Goal: Transaction & Acquisition: Book appointment/travel/reservation

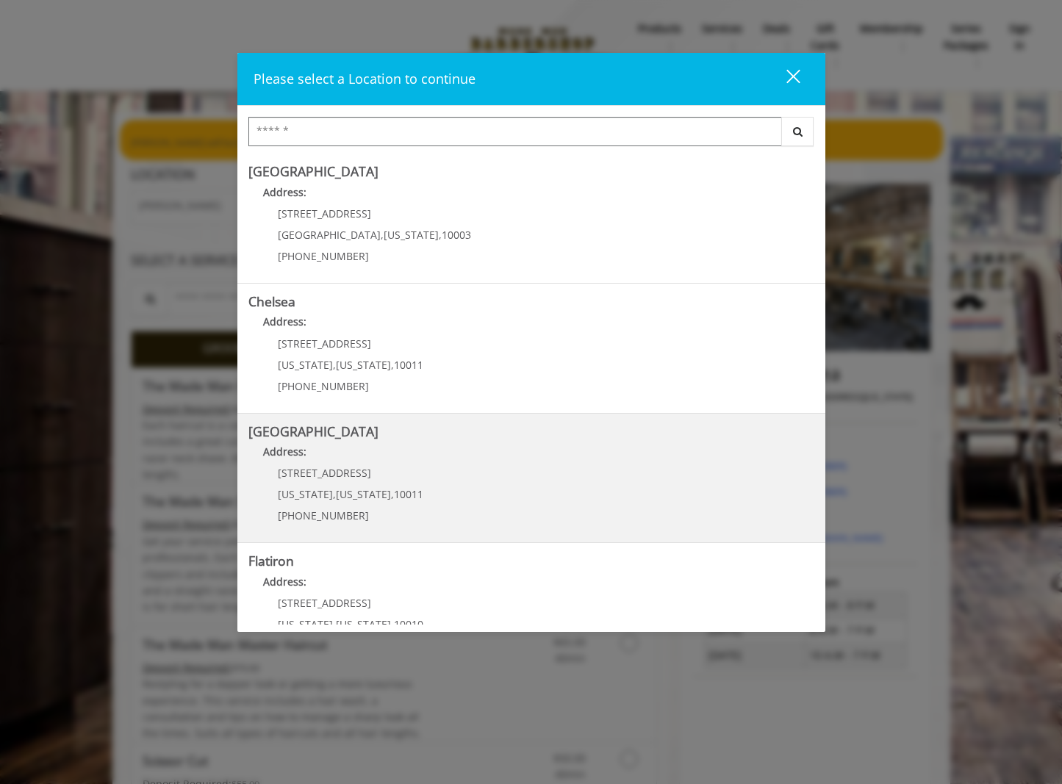
scroll to position [73, 0]
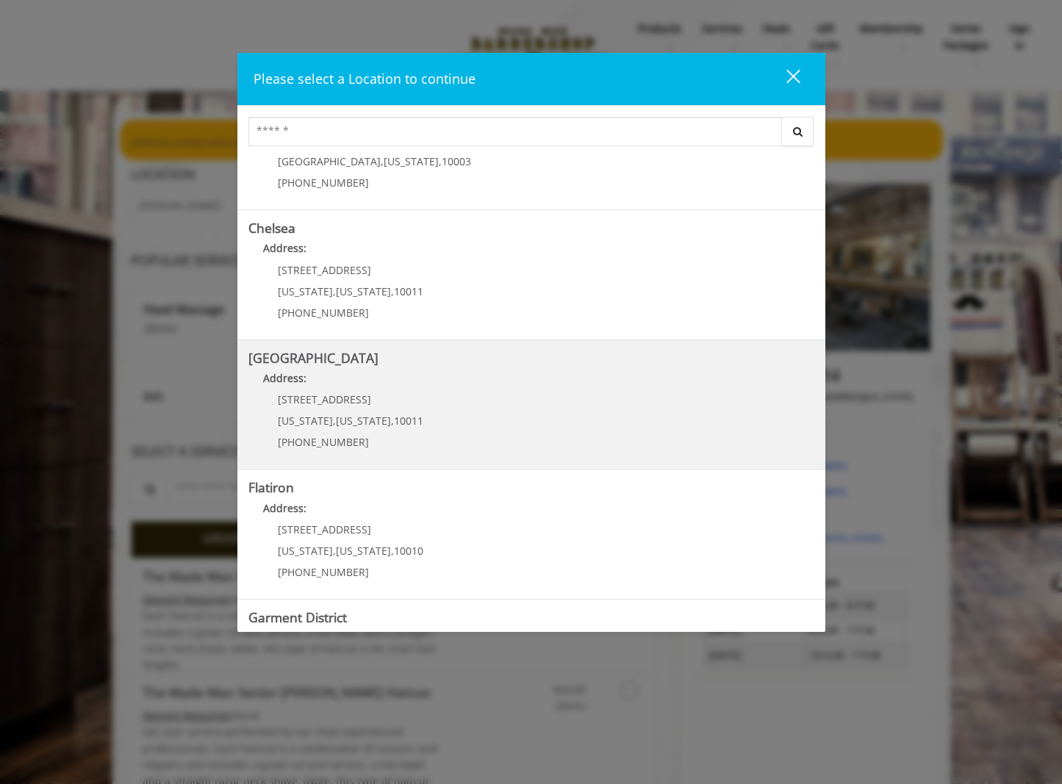
click at [337, 360] on b "[GEOGRAPHIC_DATA]" at bounding box center [313, 358] width 130 height 18
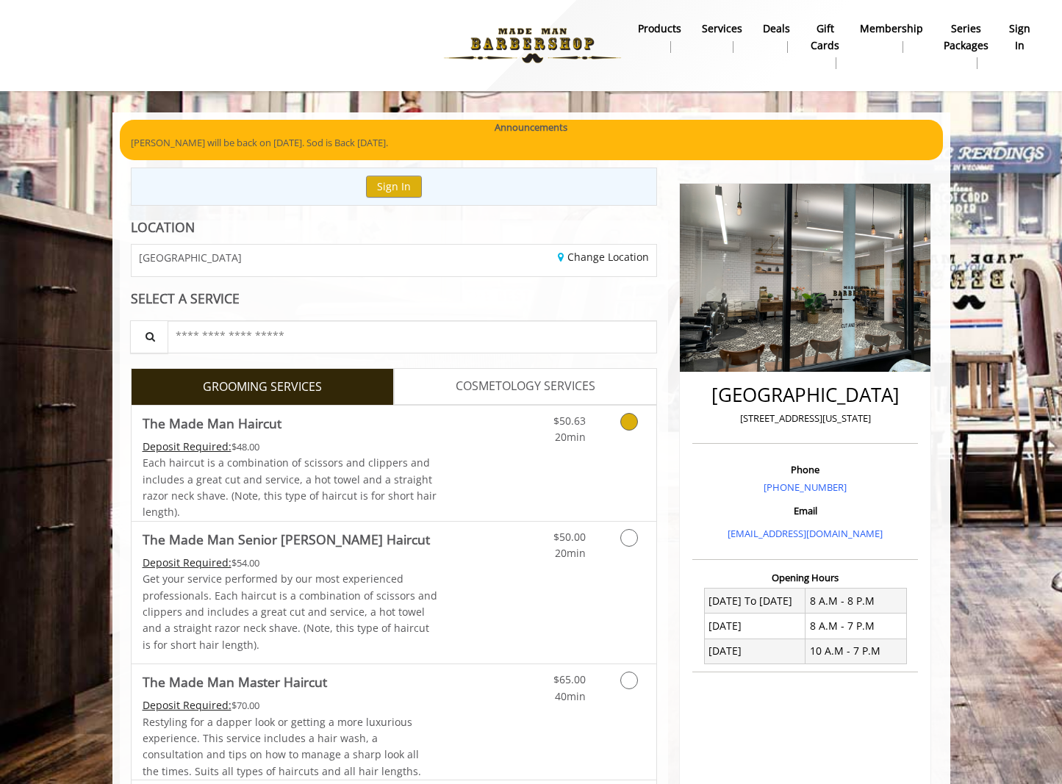
click at [628, 419] on icon "Grooming services" at bounding box center [629, 422] width 18 height 18
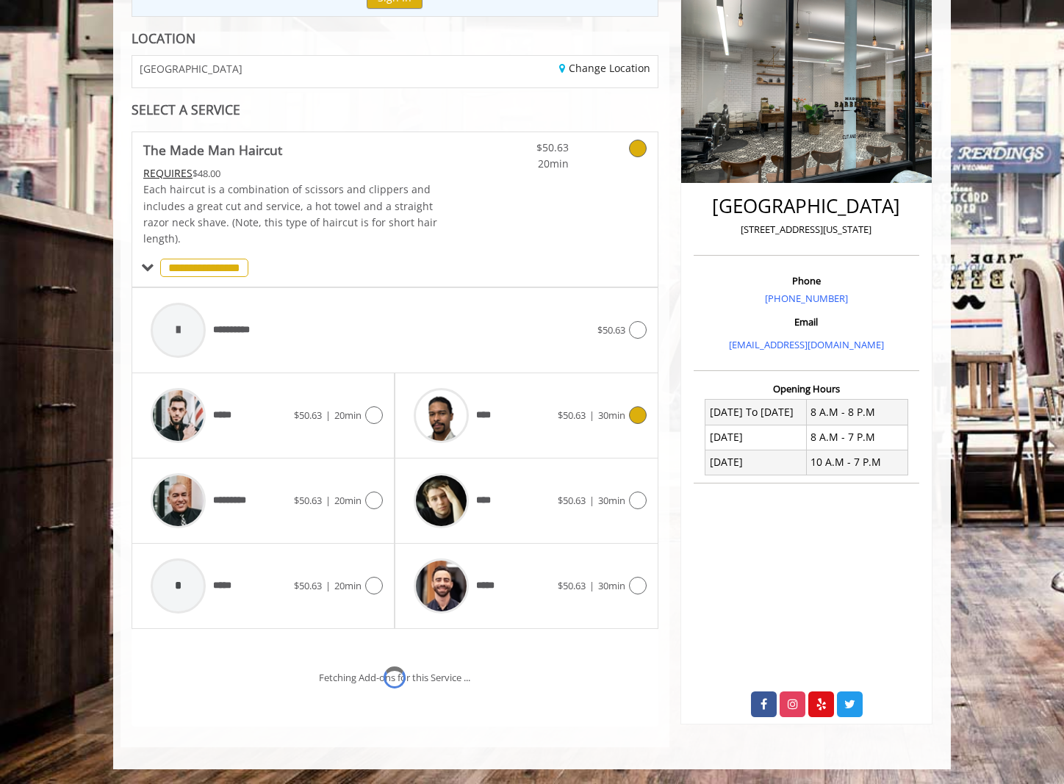
scroll to position [251, 0]
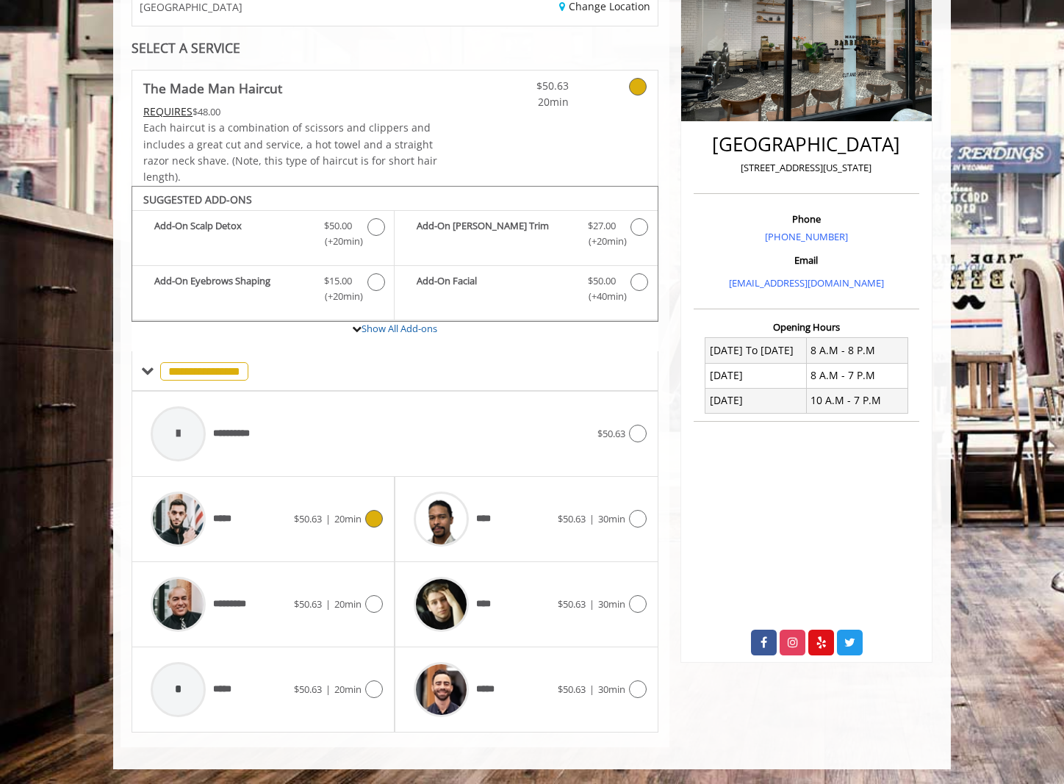
click at [356, 511] on div "$50.63 | 20min" at bounding box center [338, 519] width 89 height 18
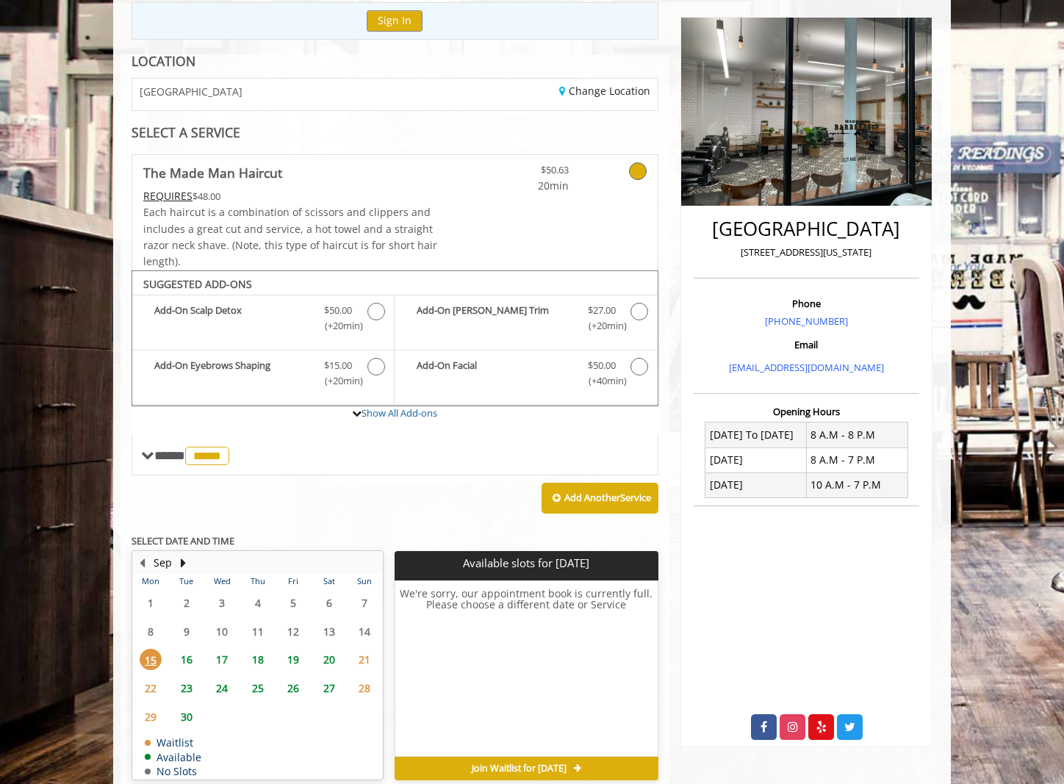
scroll to position [235, 0]
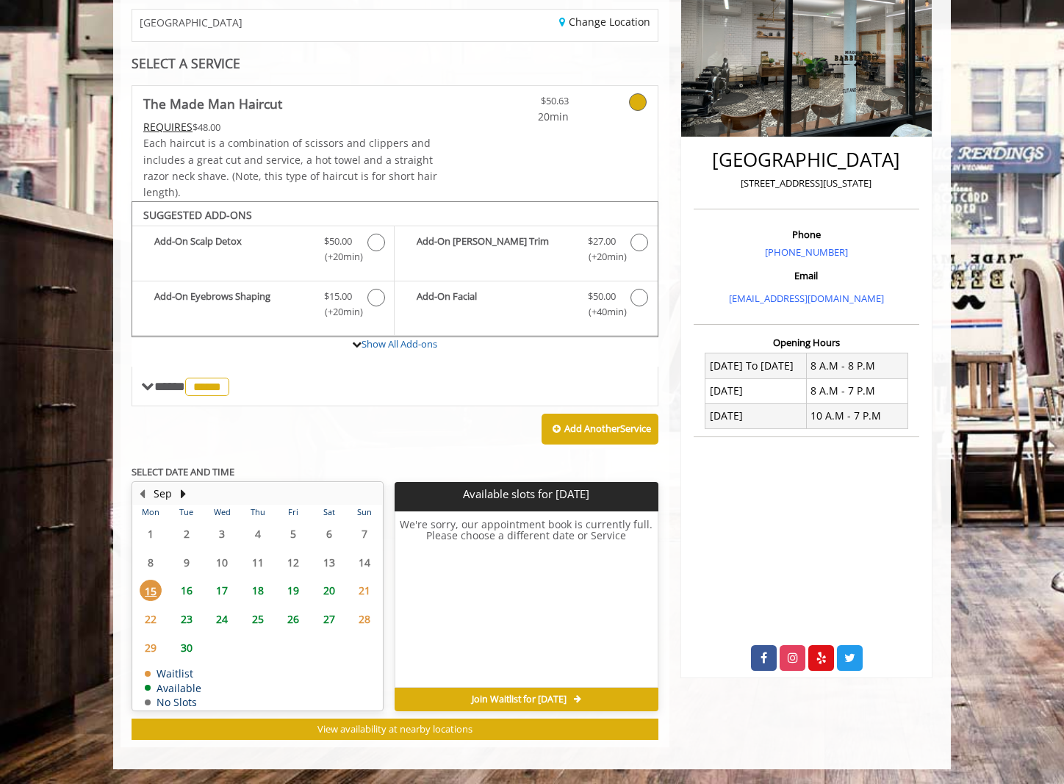
click at [186, 597] on span "16" at bounding box center [187, 590] width 22 height 21
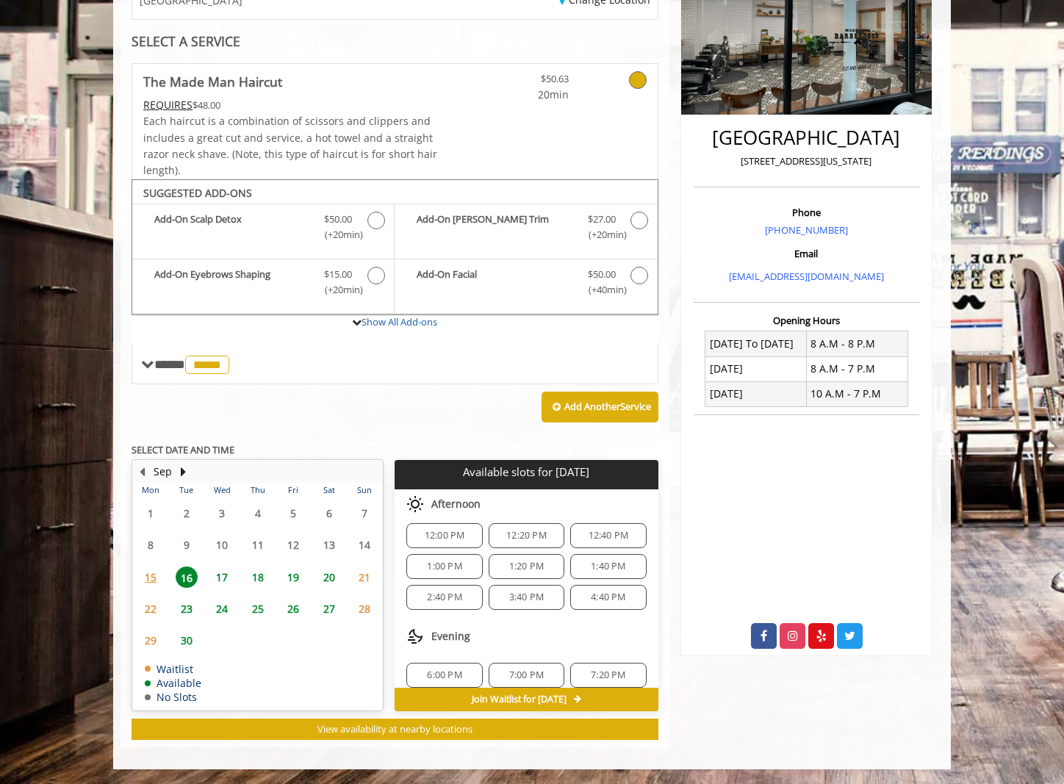
scroll to position [159, 0]
click at [694, 686] on div "Chelsea 15th Street 267 W 15th Street, New York Phone +(646) 850-0041 Email inf…" at bounding box center [806, 329] width 274 height 836
click at [151, 575] on span "15" at bounding box center [151, 577] width 22 height 21
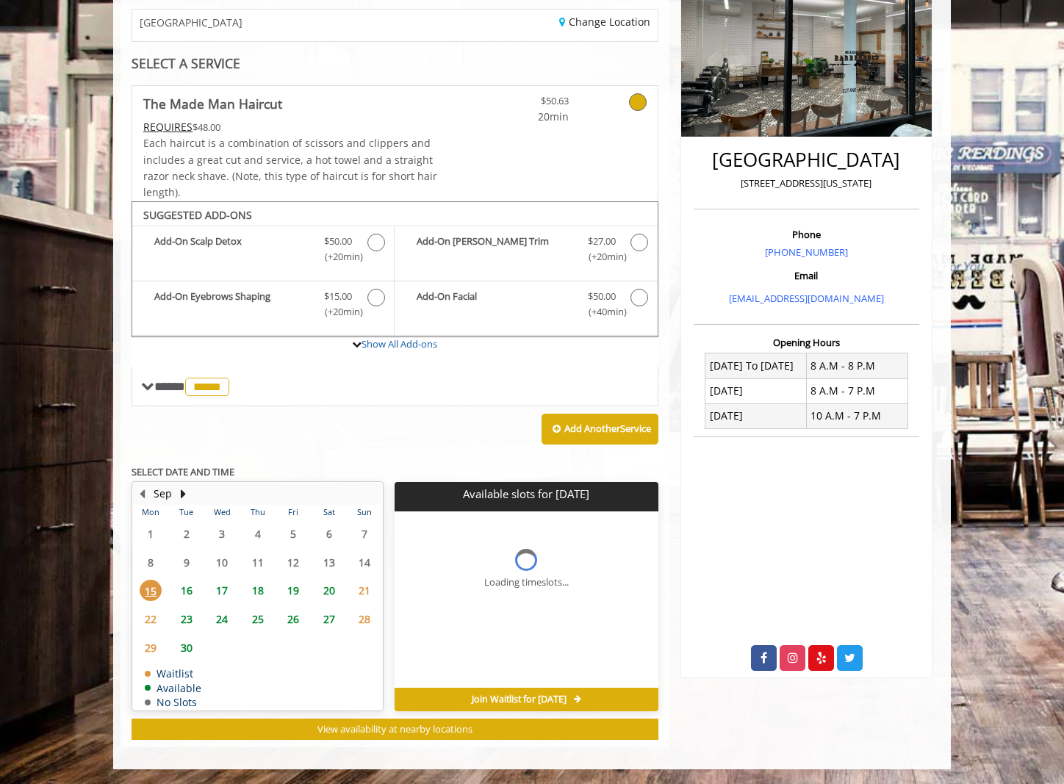
scroll to position [0, 0]
click at [153, 628] on span "22" at bounding box center [151, 618] width 22 height 21
click at [148, 586] on span "15" at bounding box center [151, 590] width 22 height 21
click at [187, 594] on span "16" at bounding box center [187, 590] width 22 height 21
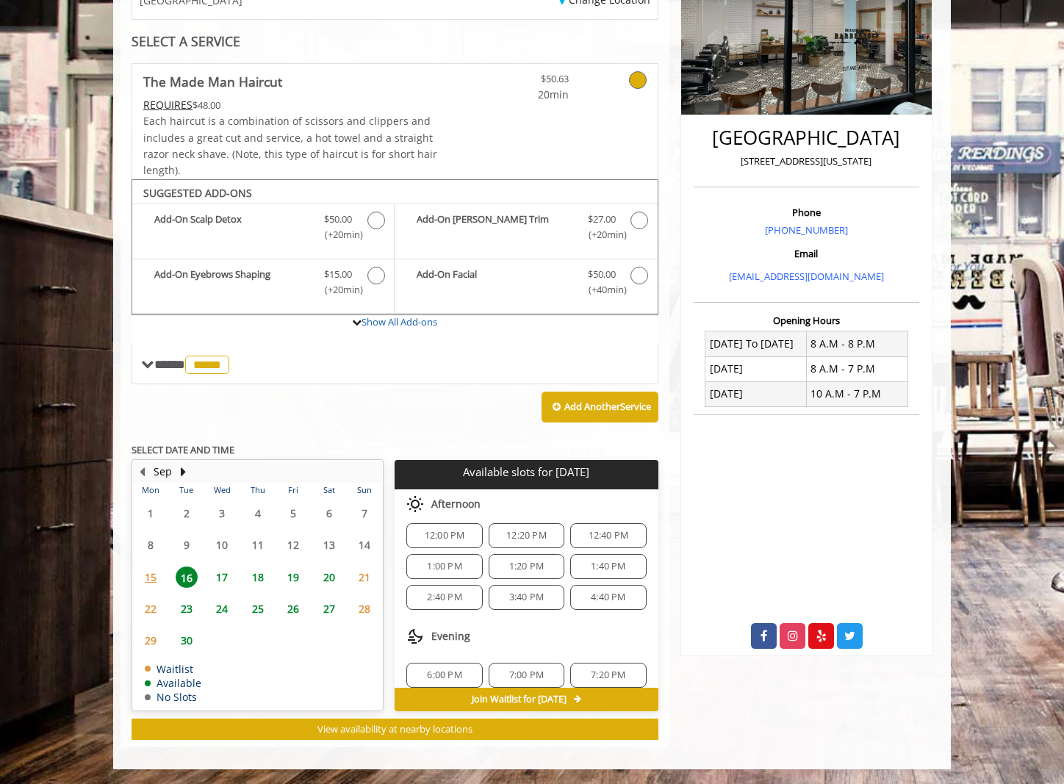
scroll to position [159, 0]
click at [443, 664] on span "6:00 PM" at bounding box center [444, 664] width 35 height 12
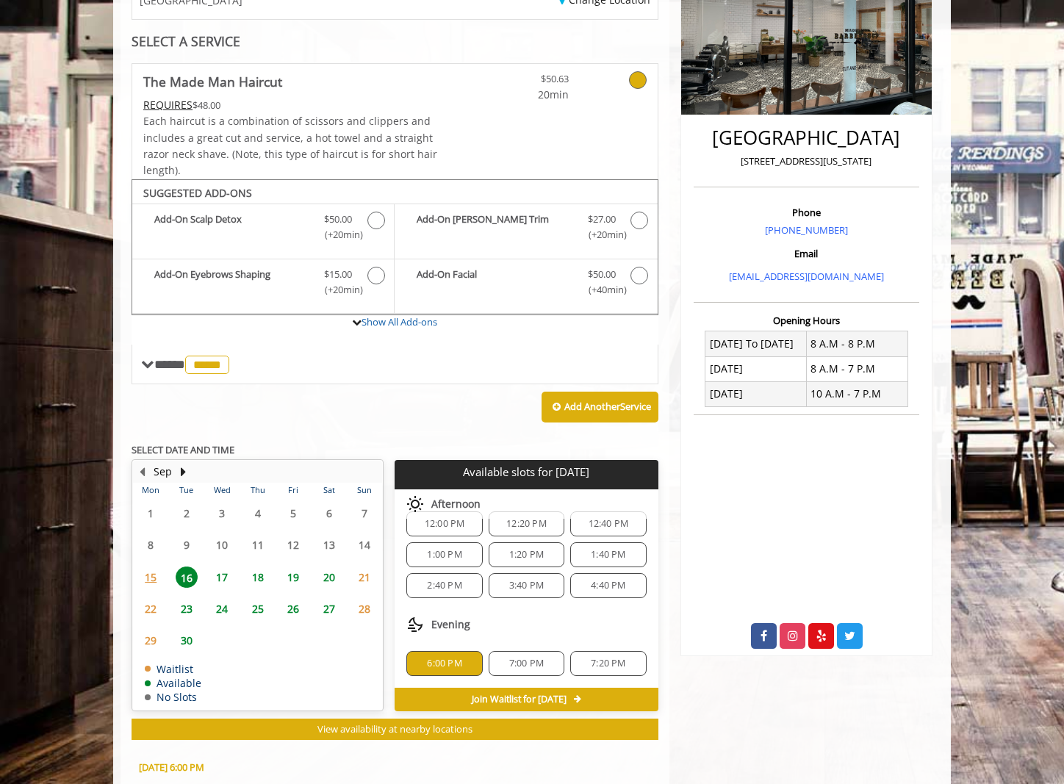
scroll to position [522, 0]
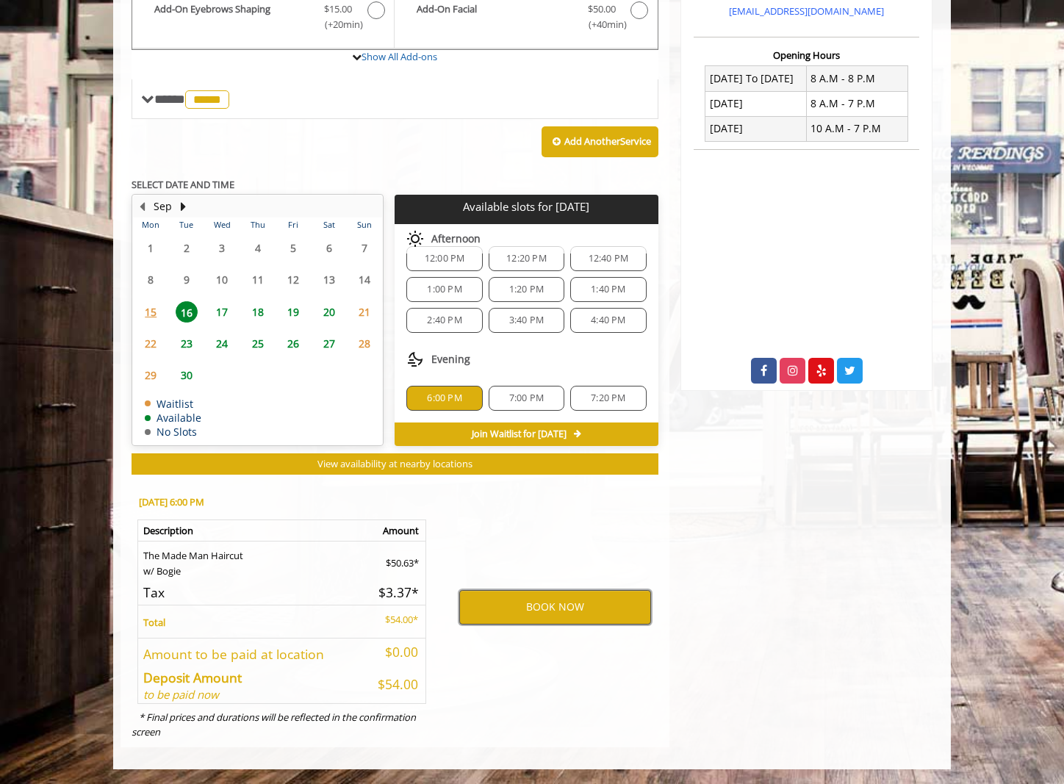
click at [533, 607] on button "BOOK NOW" at bounding box center [555, 607] width 192 height 34
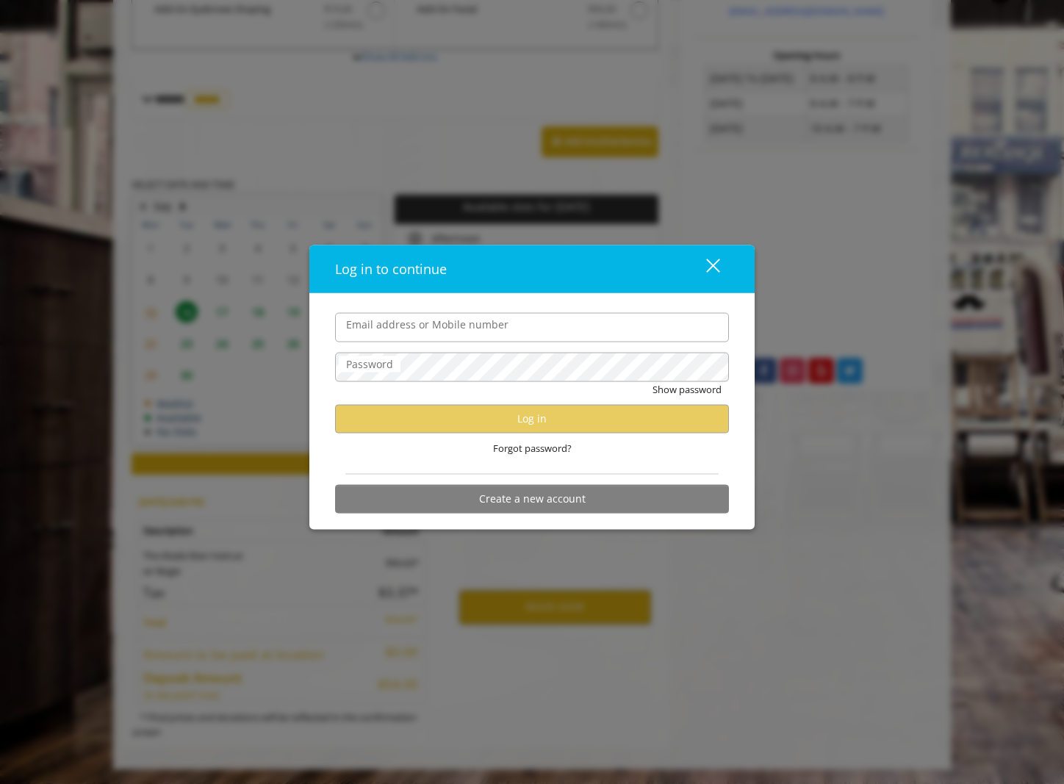
type input "**********"
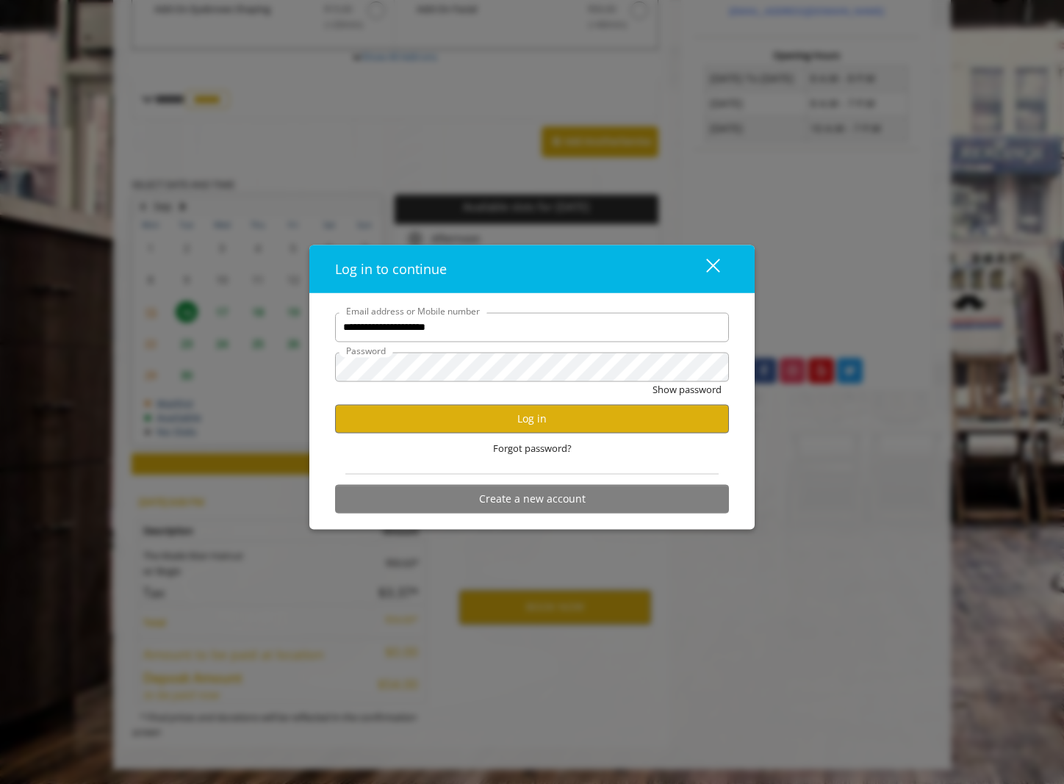
scroll to position [0, 0]
click at [464, 416] on button "Log in" at bounding box center [532, 418] width 394 height 29
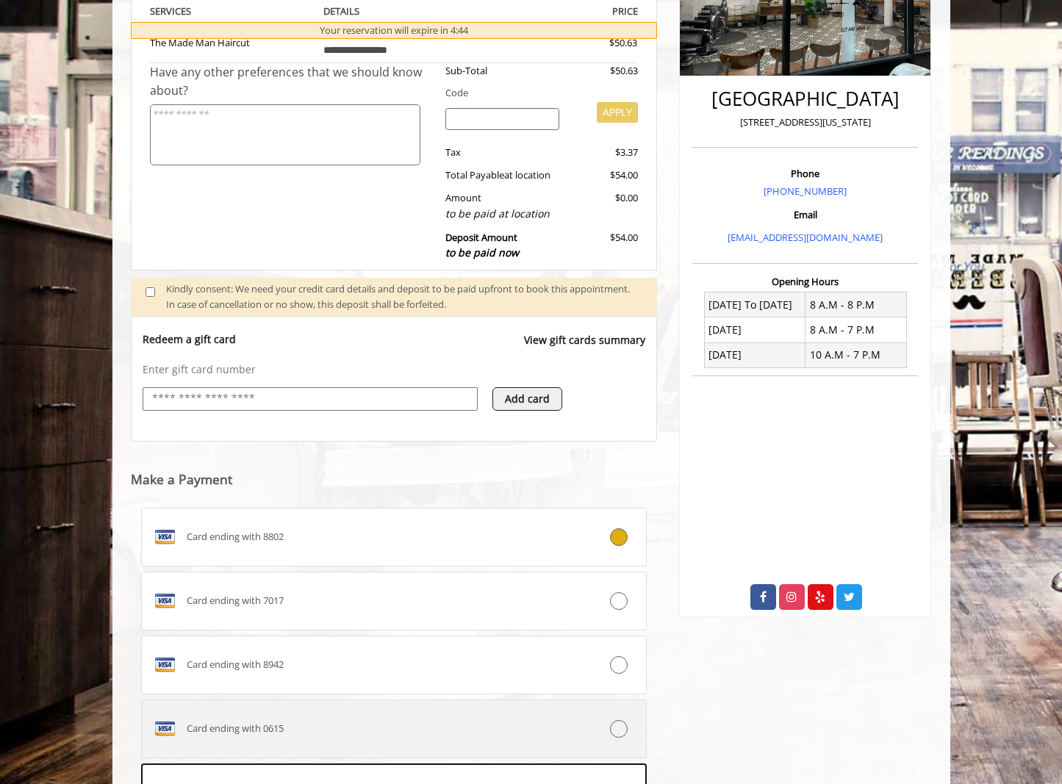
scroll to position [517, 0]
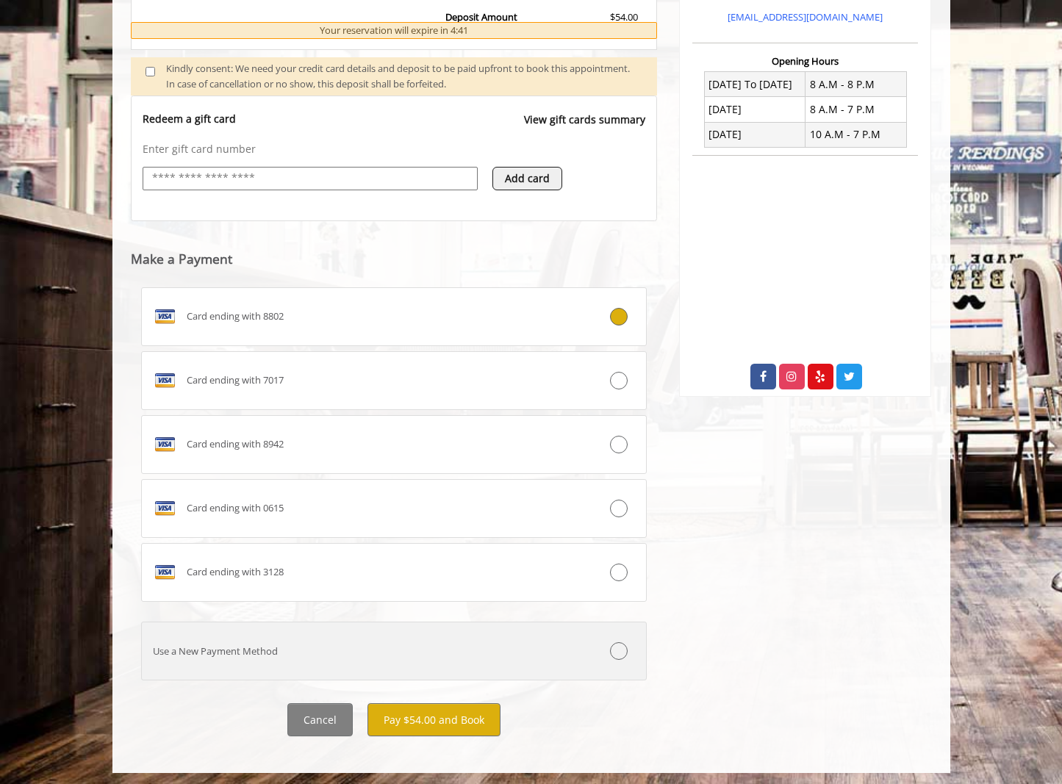
click at [625, 659] on div at bounding box center [604, 651] width 84 height 18
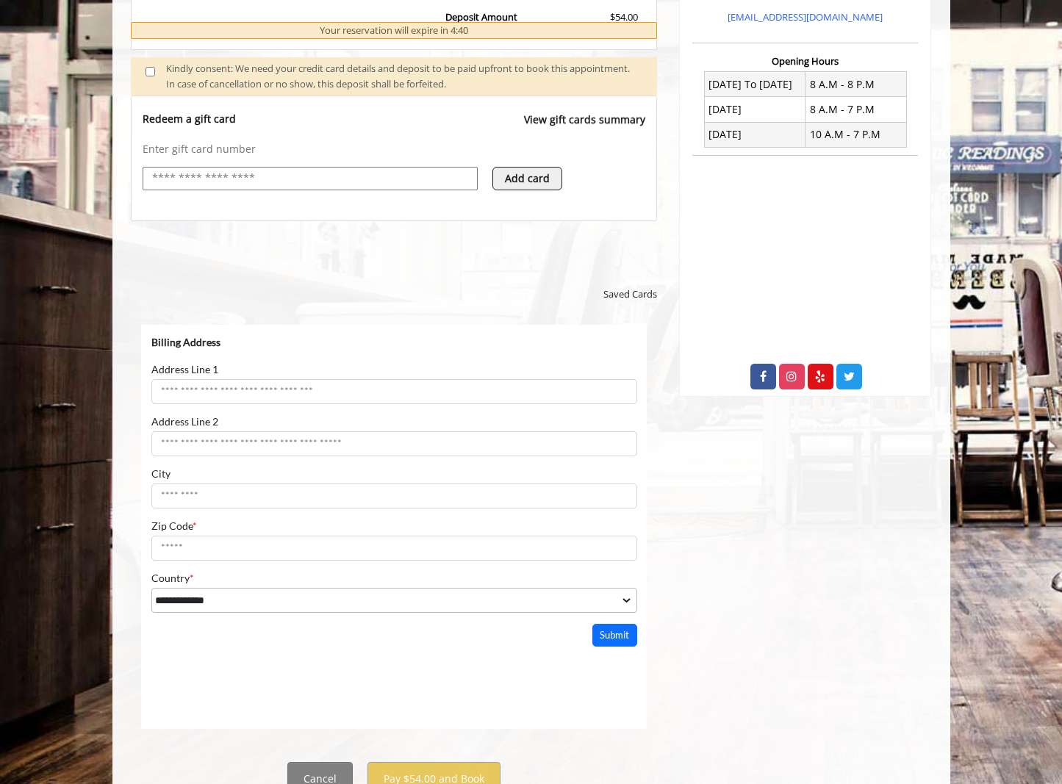
scroll to position [0, 0]
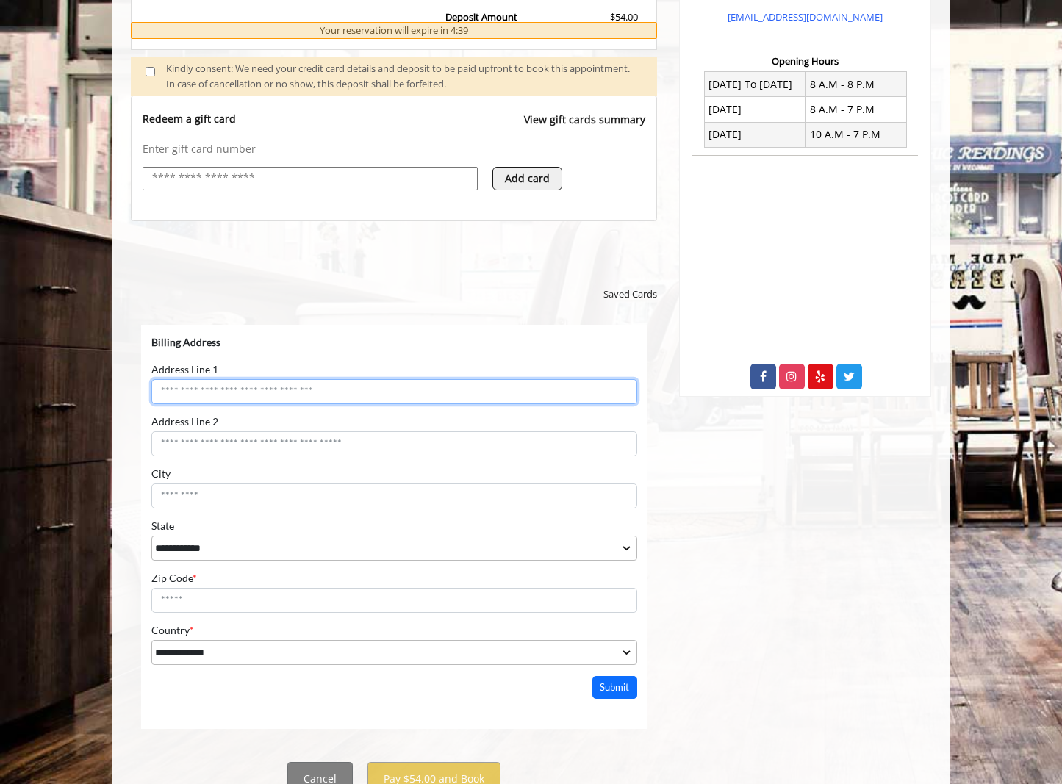
click at [247, 393] on input "Address Line 1" at bounding box center [394, 391] width 486 height 25
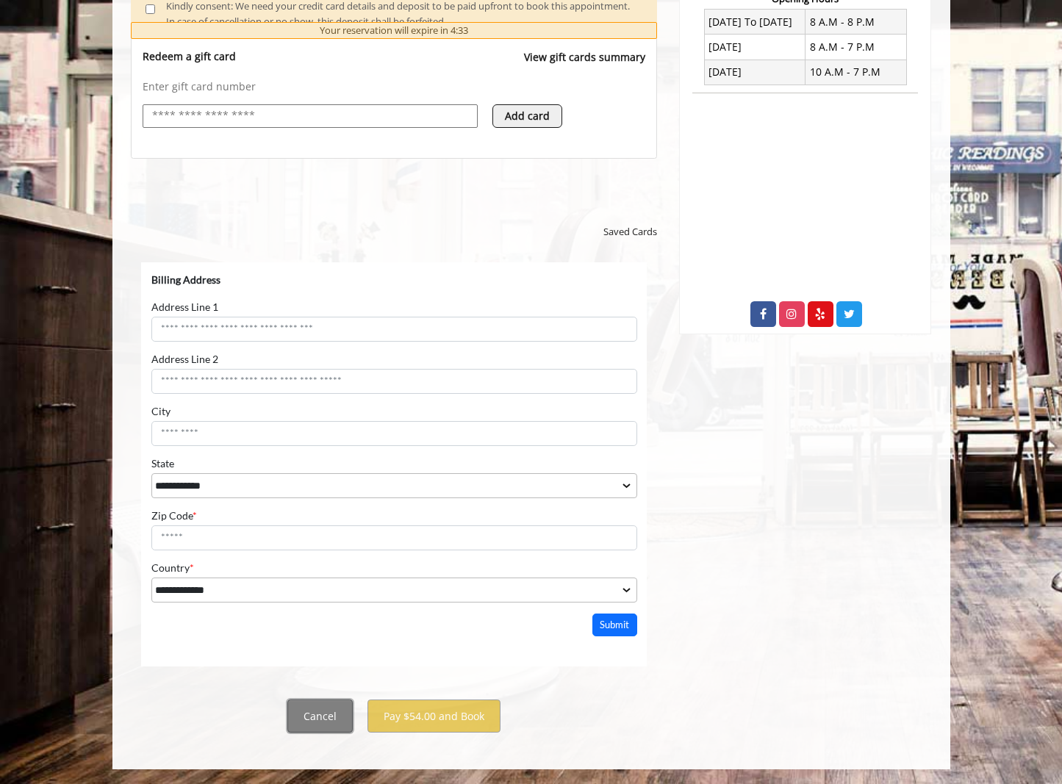
click at [331, 718] on button "Cancel" at bounding box center [319, 716] width 65 height 33
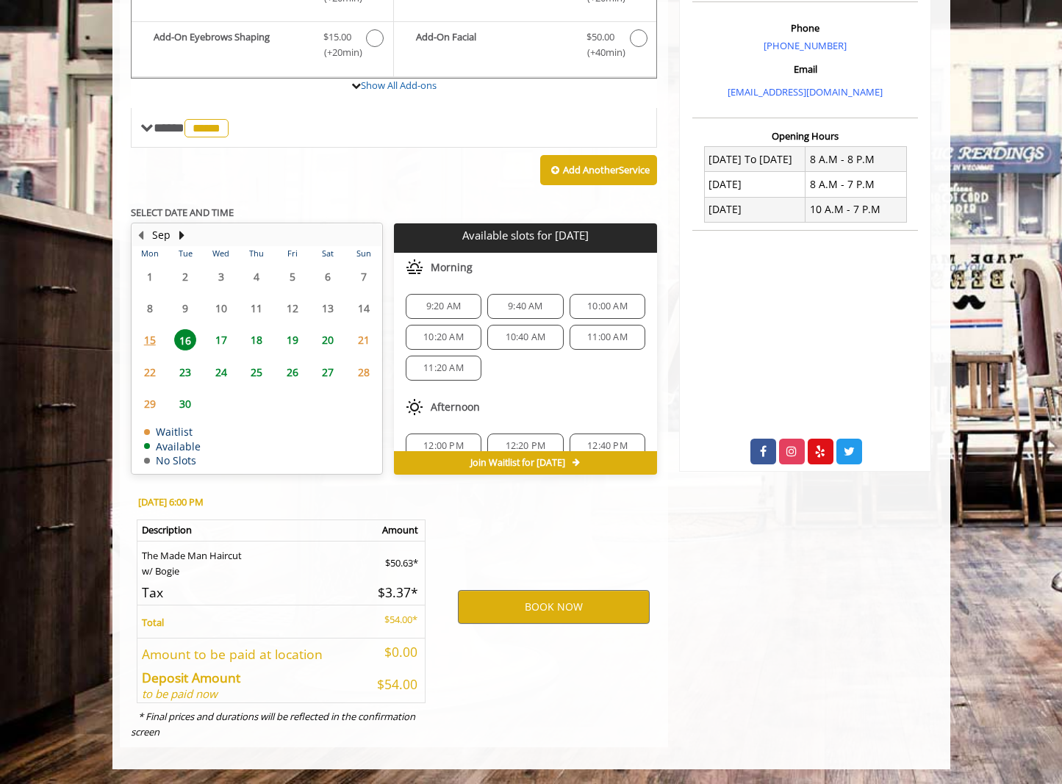
scroll to position [73, 0]
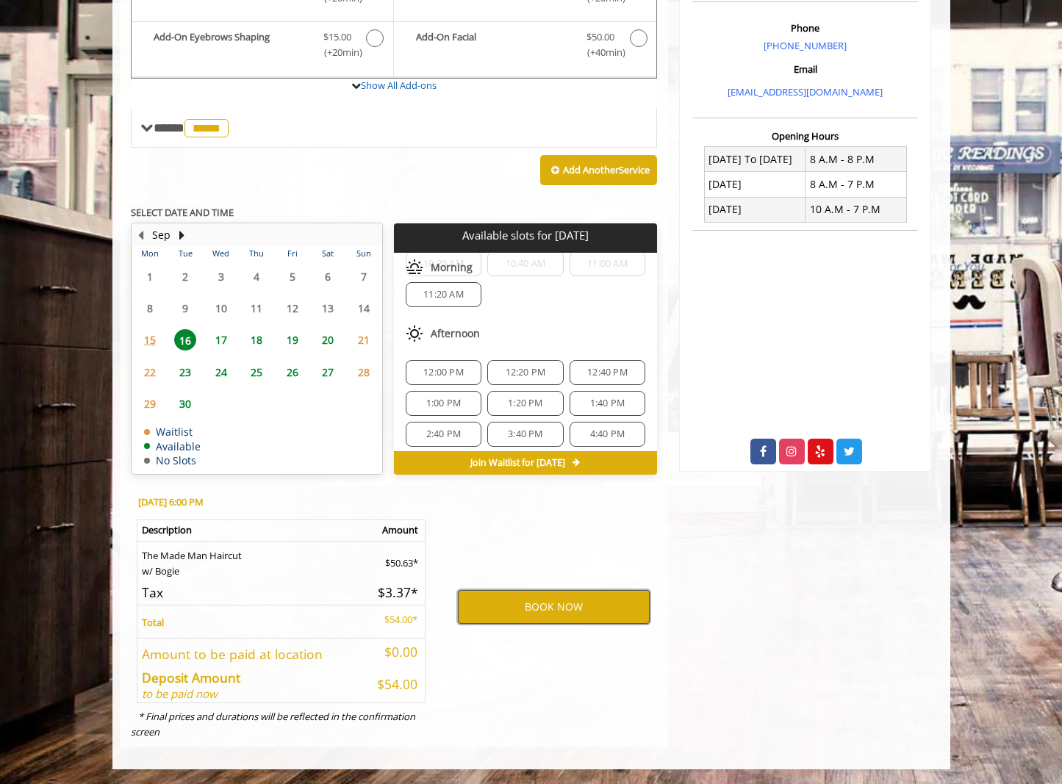
click at [568, 608] on button "BOOK NOW" at bounding box center [554, 607] width 192 height 34
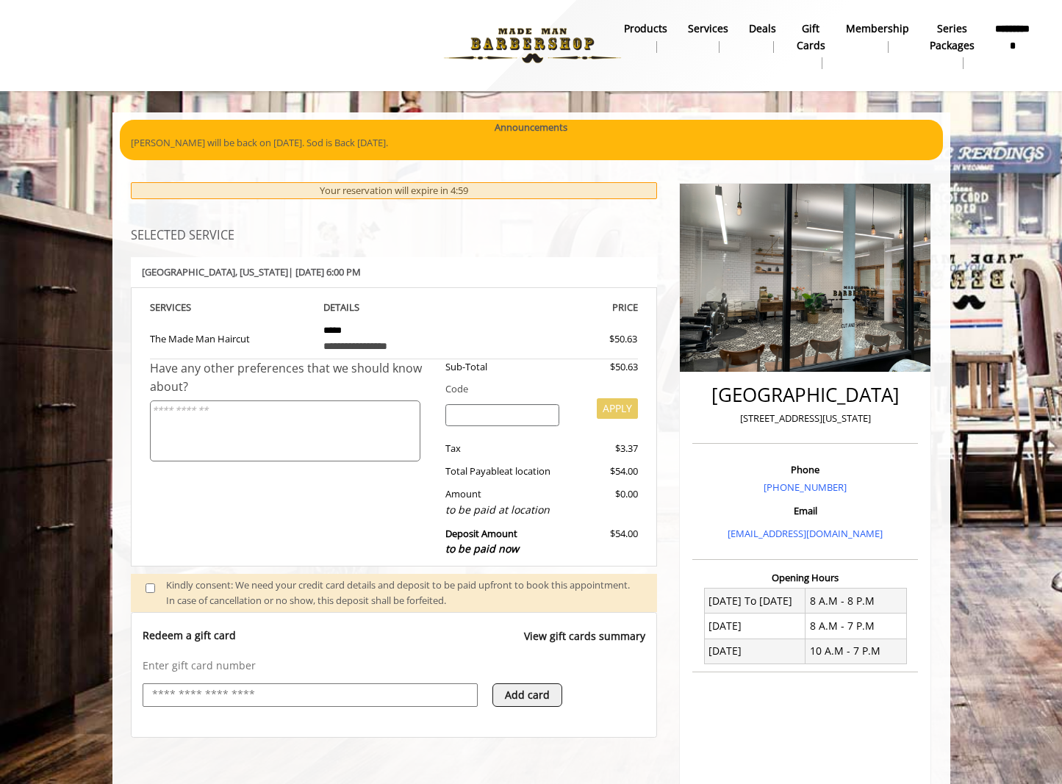
scroll to position [0, 0]
select select "***"
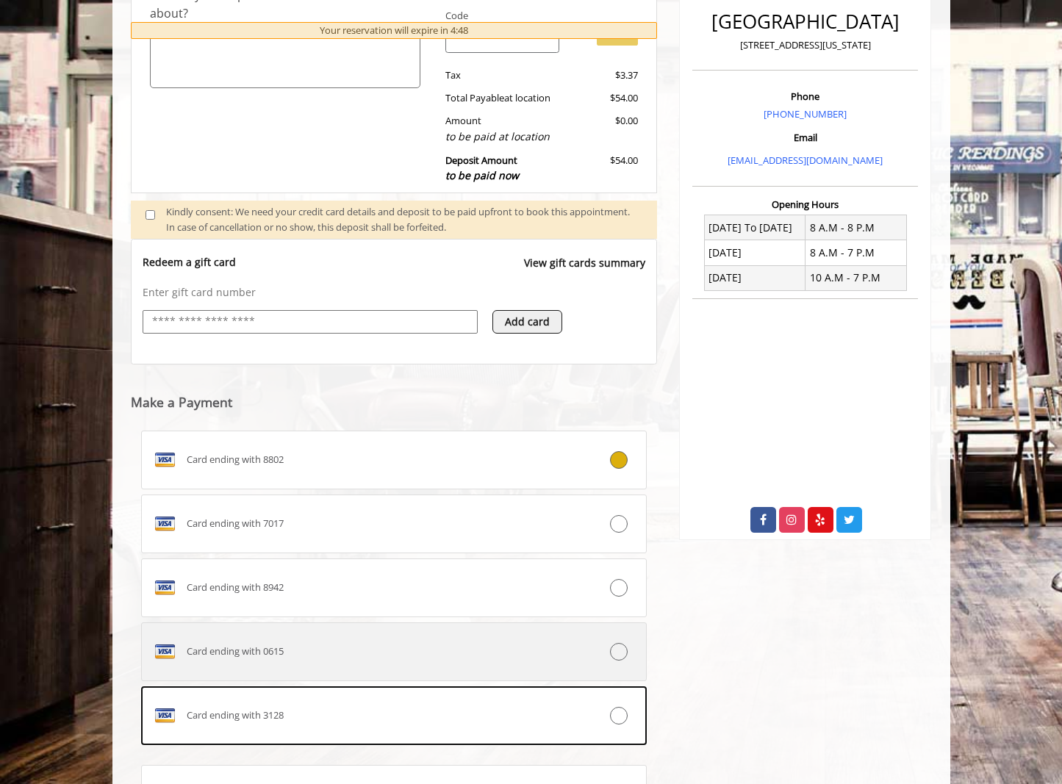
scroll to position [520, 0]
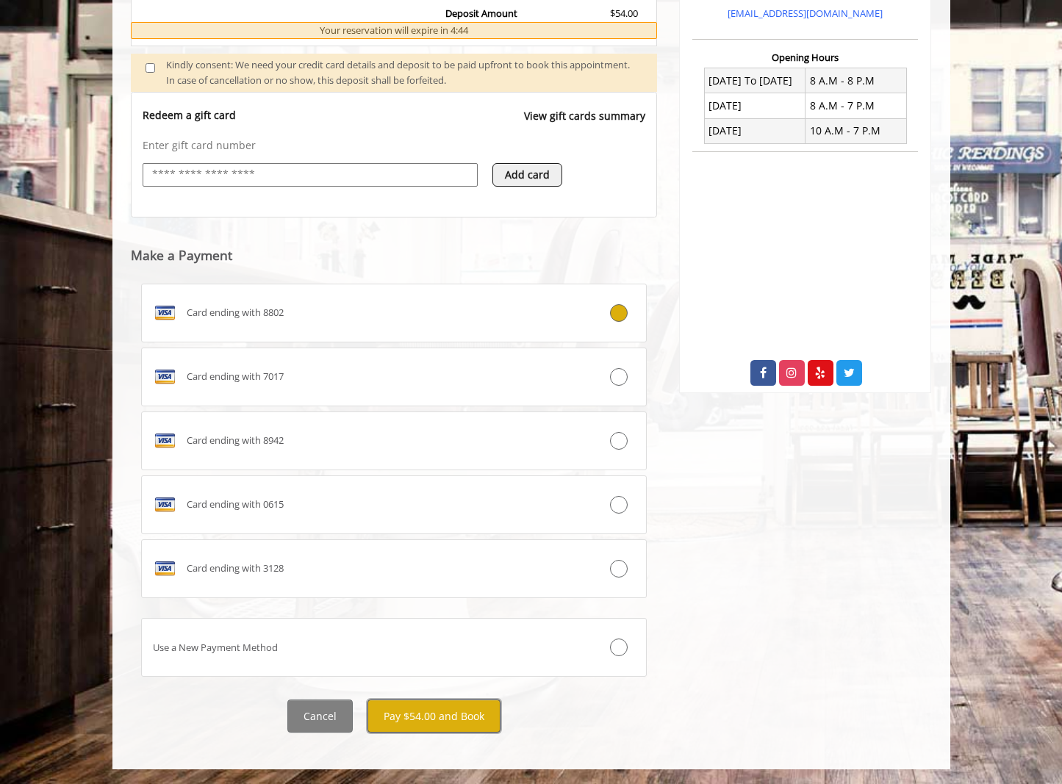
click at [450, 715] on button "Pay $54.00 and Book" at bounding box center [433, 716] width 133 height 33
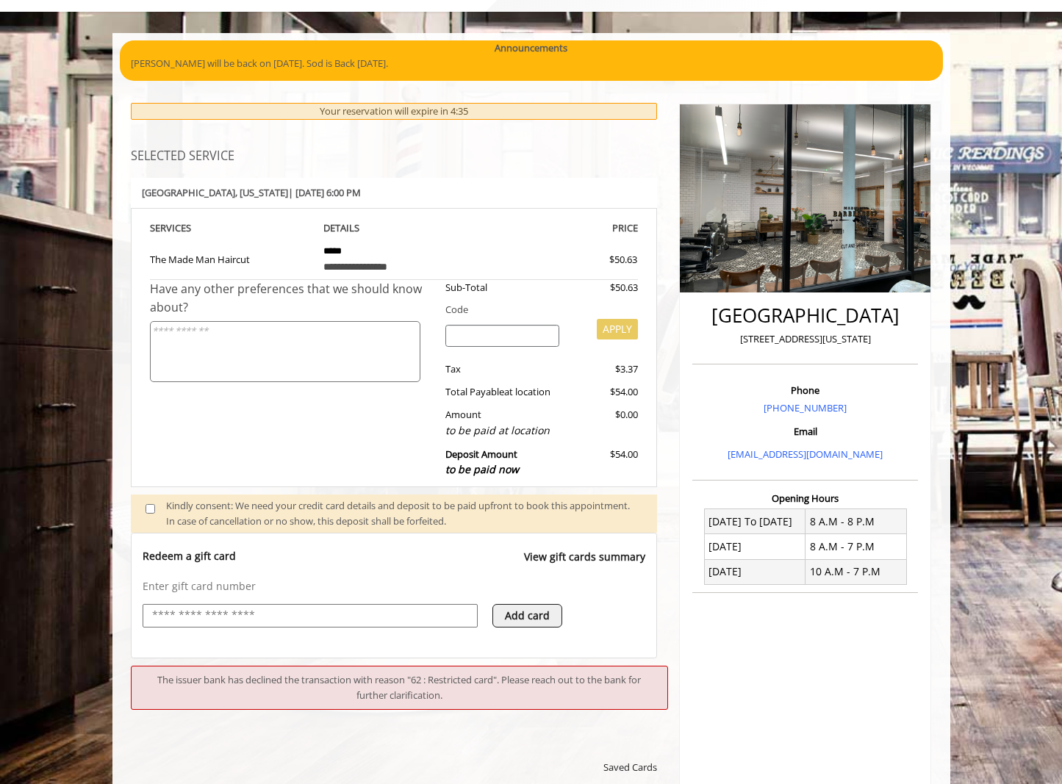
scroll to position [417, 0]
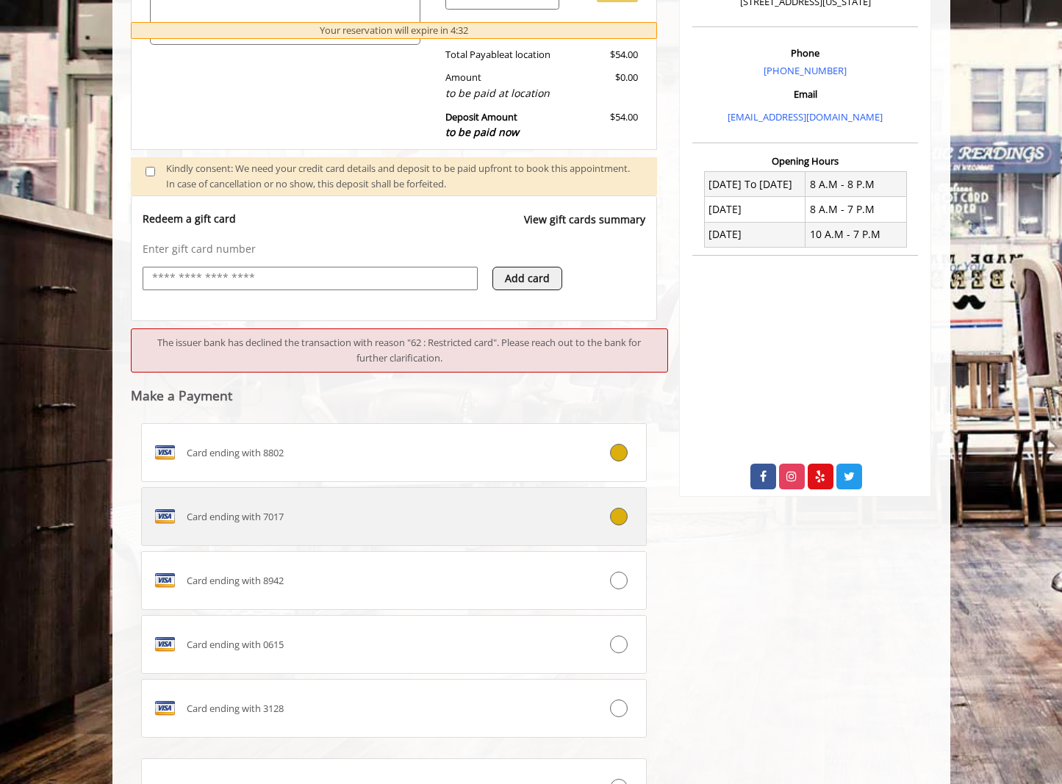
click at [611, 517] on icon at bounding box center [619, 517] width 18 height 18
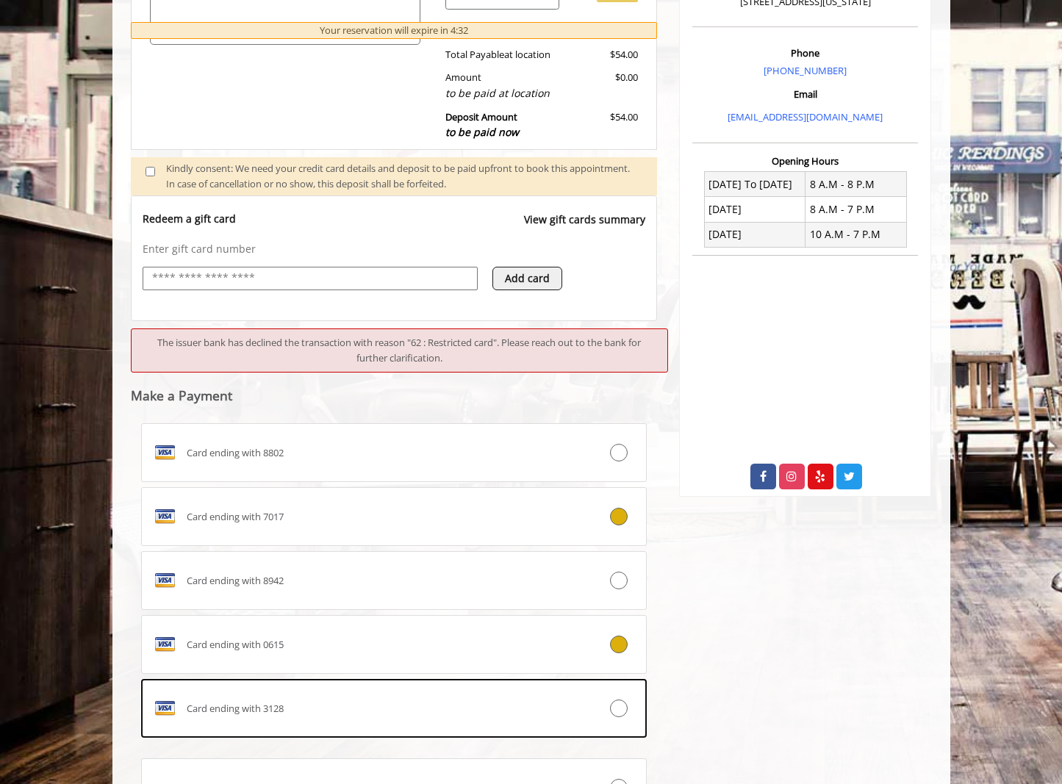
scroll to position [557, 0]
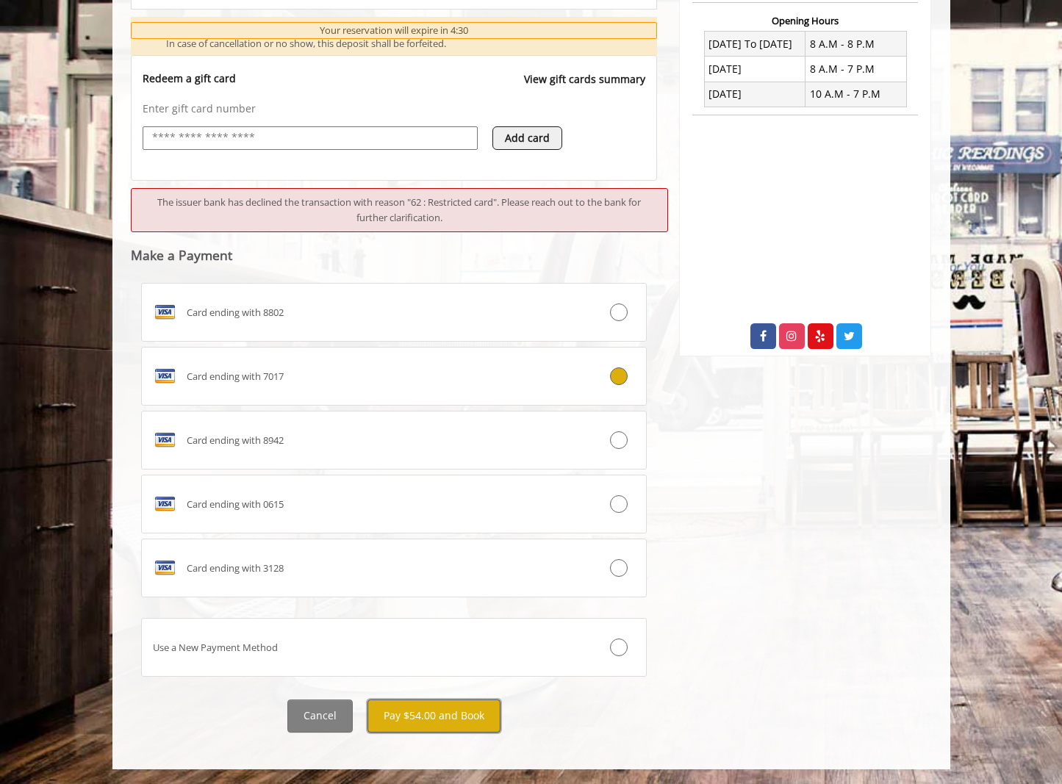
click at [464, 708] on button "Pay $54.00 and Book" at bounding box center [433, 716] width 133 height 33
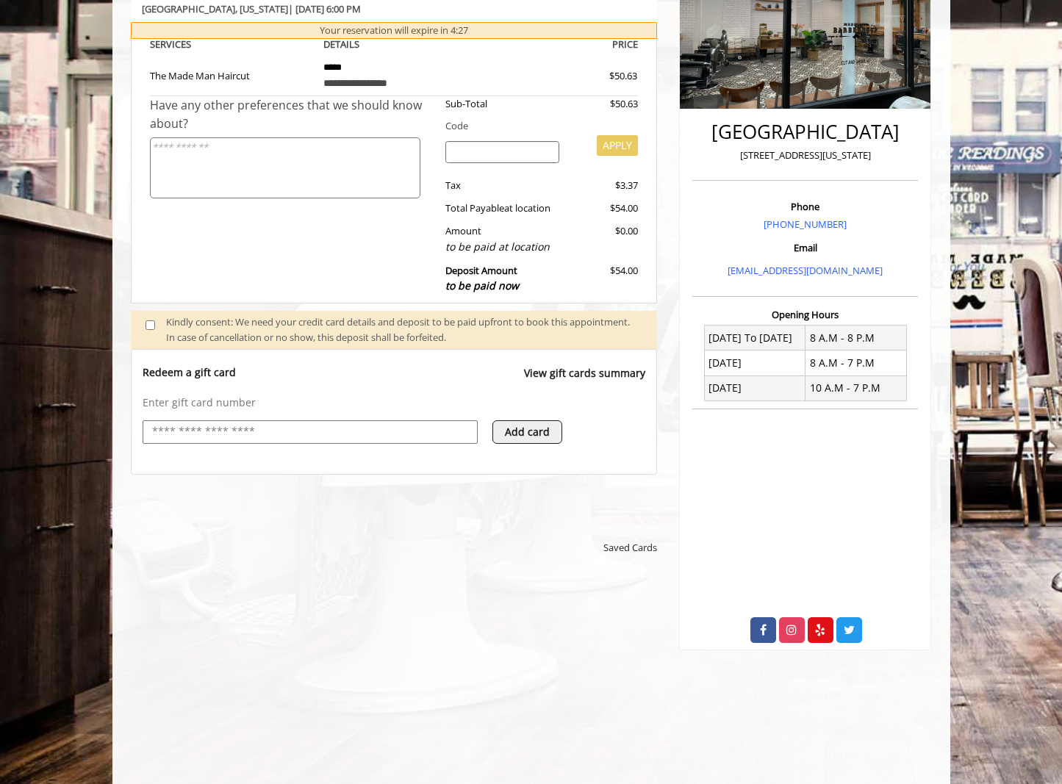
scroll to position [190, 0]
